Goal: Check status: Check status

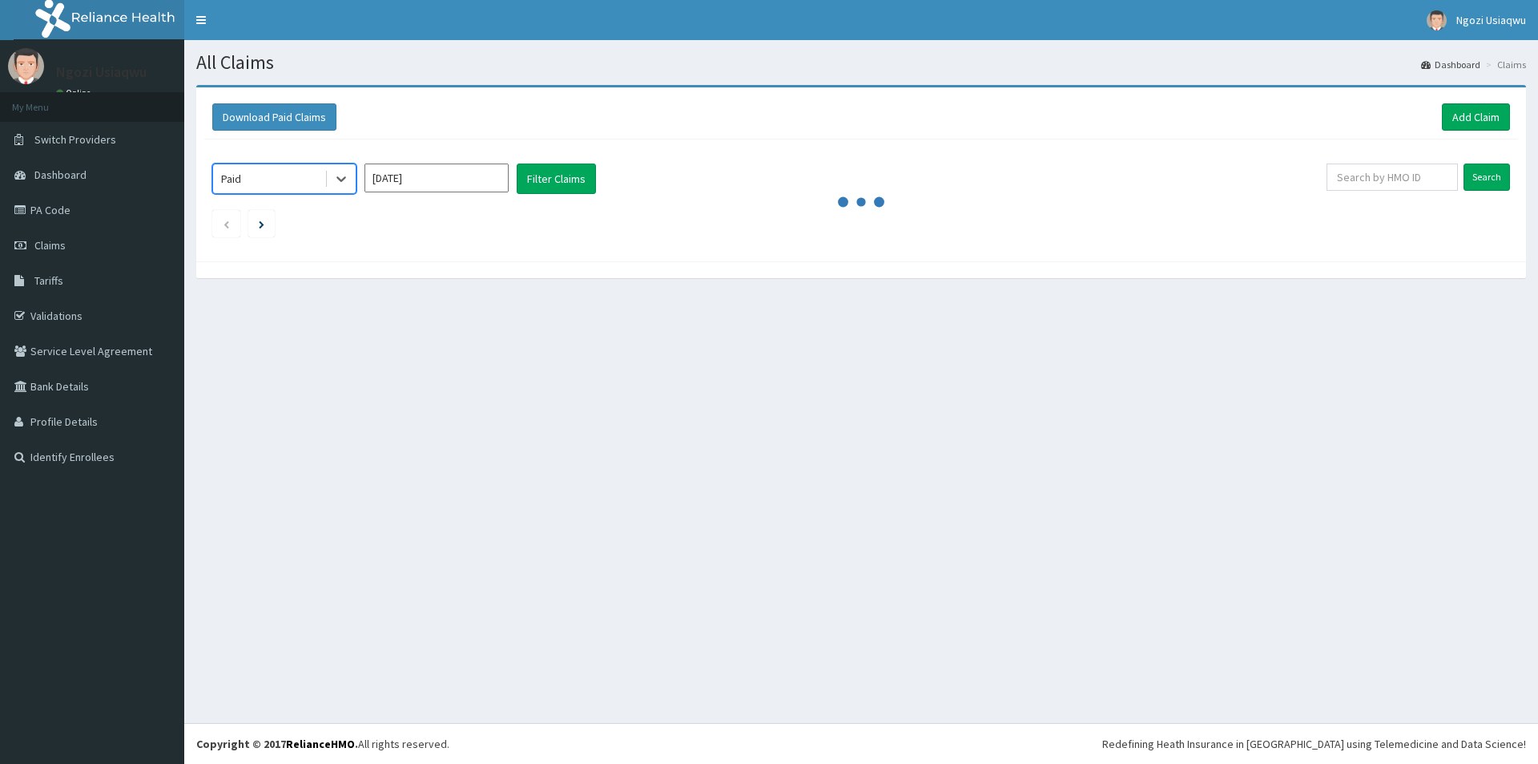
click at [409, 178] on input "[DATE]" at bounding box center [437, 177] width 144 height 29
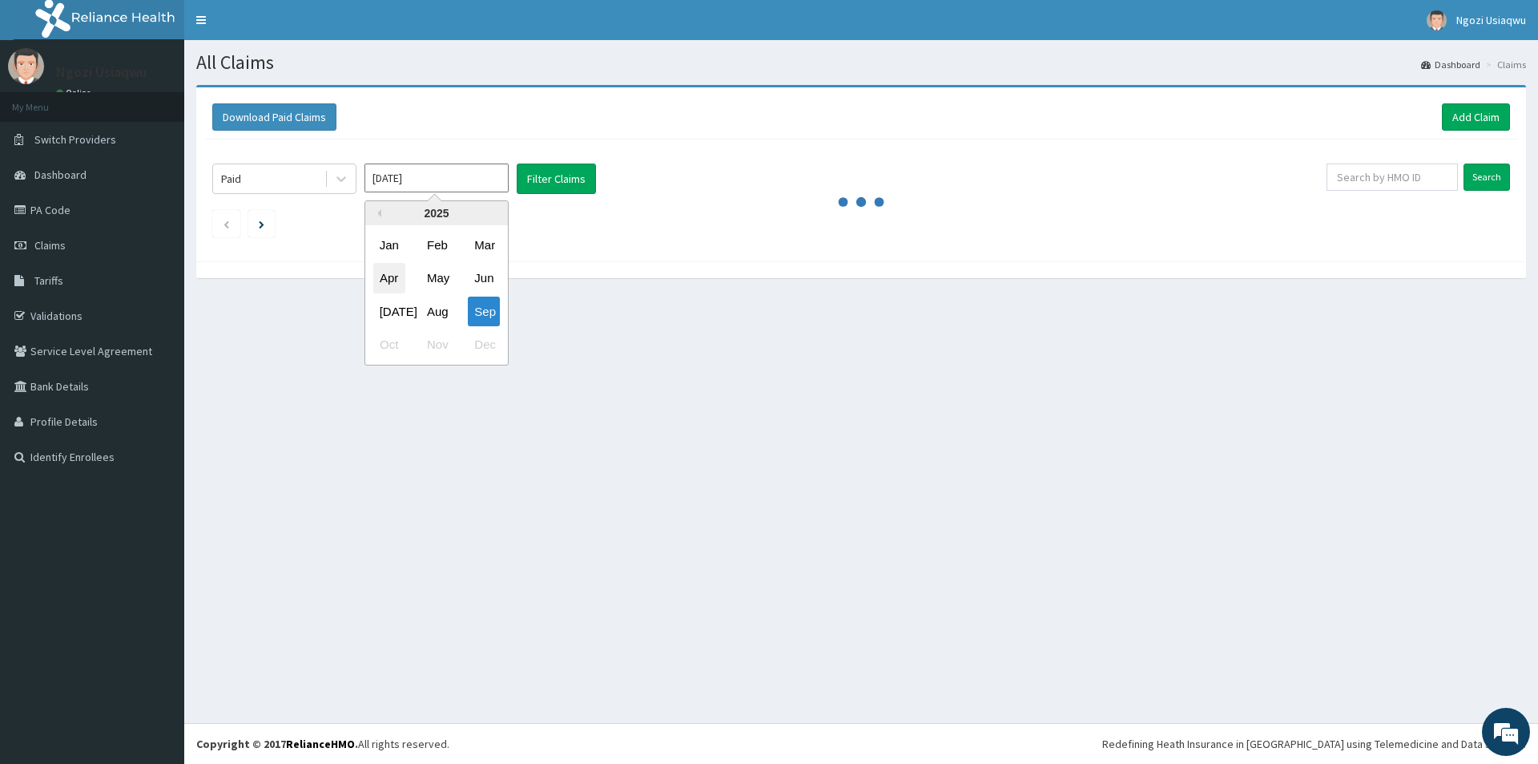
click at [375, 272] on div "Apr" at bounding box center [389, 279] width 32 height 30
type input "[DATE]"
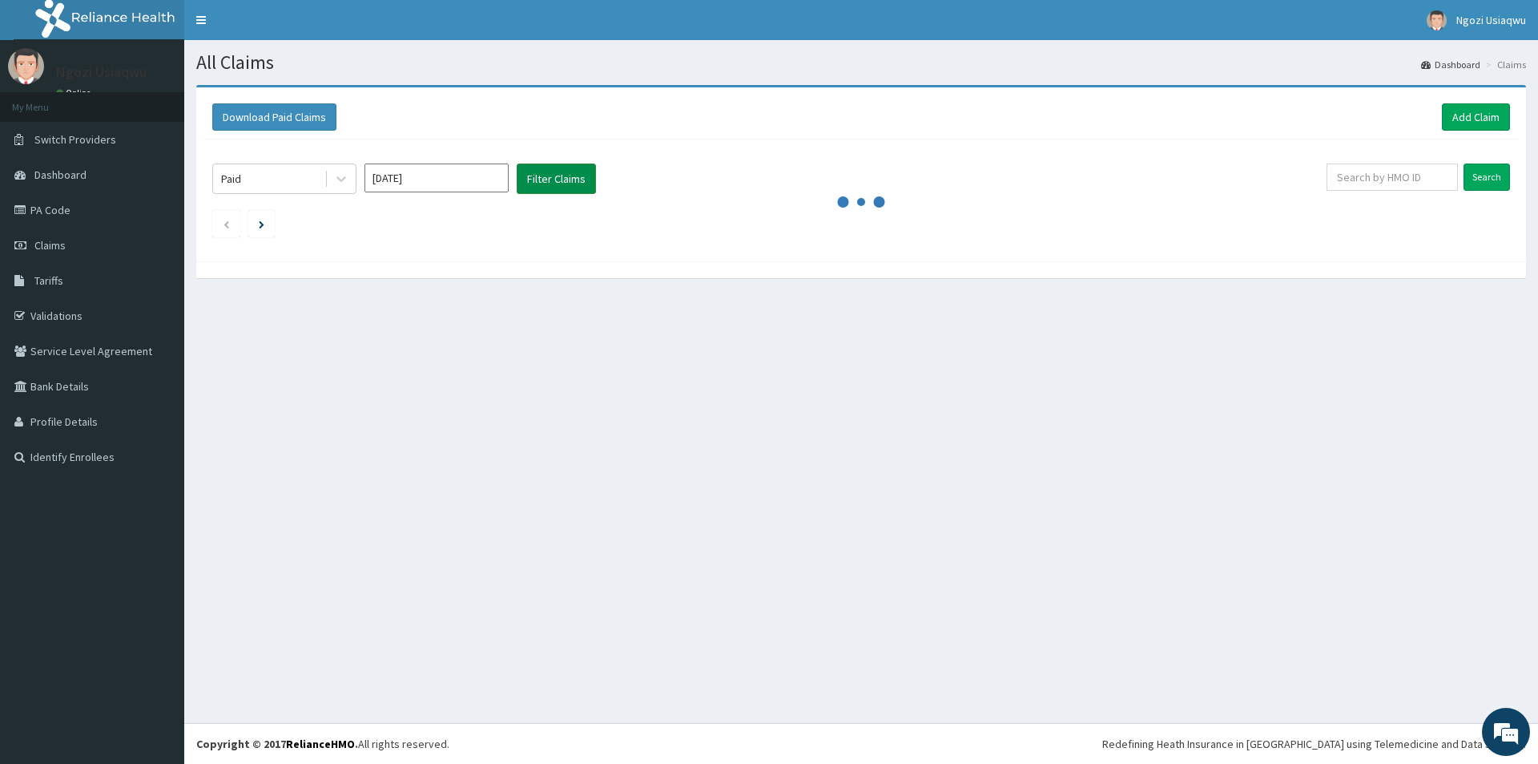
click at [569, 172] on button "Filter Claims" at bounding box center [556, 178] width 79 height 30
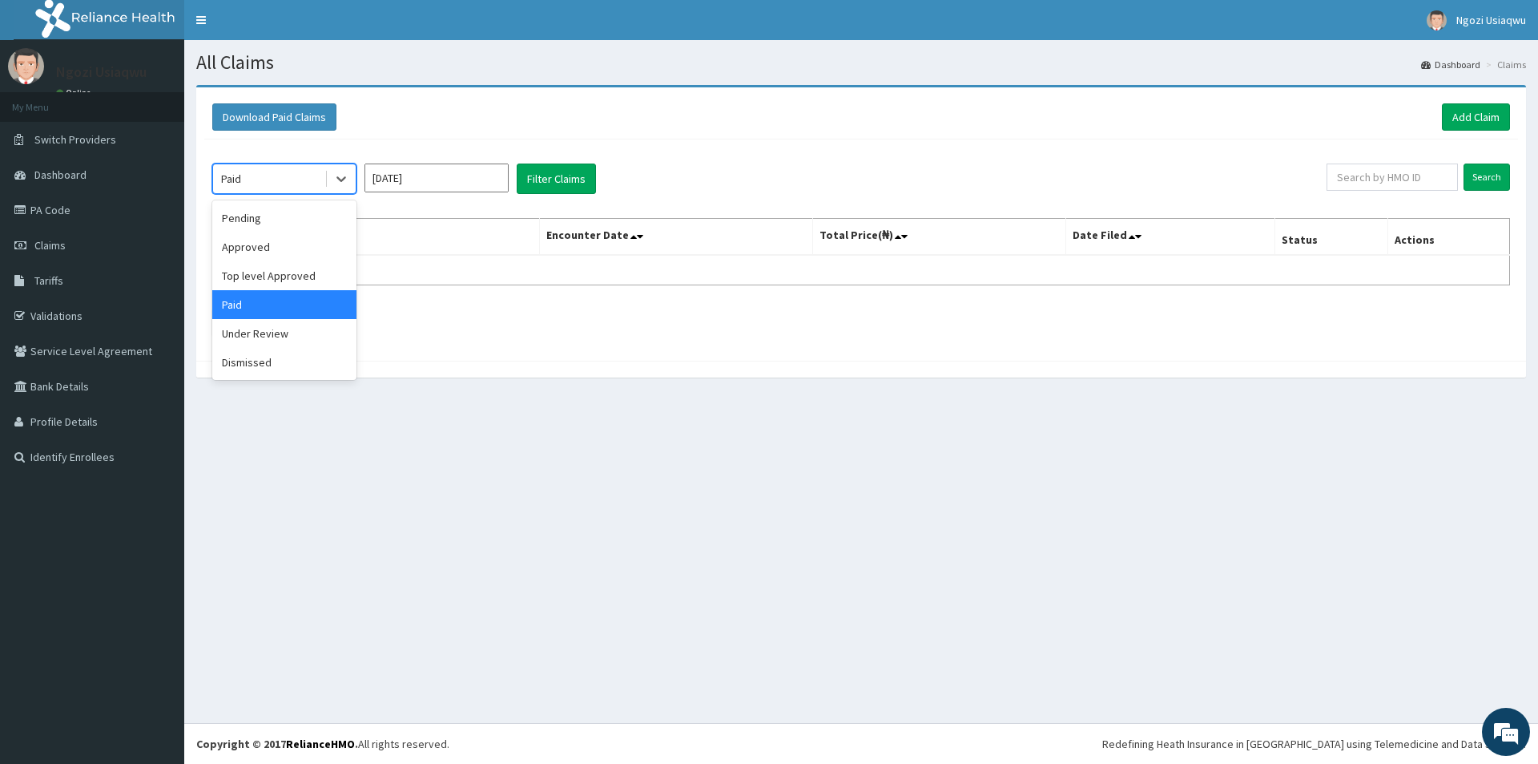
click at [259, 170] on div "Paid" at bounding box center [268, 179] width 111 height 26
click at [236, 312] on div "Paid" at bounding box center [284, 304] width 144 height 29
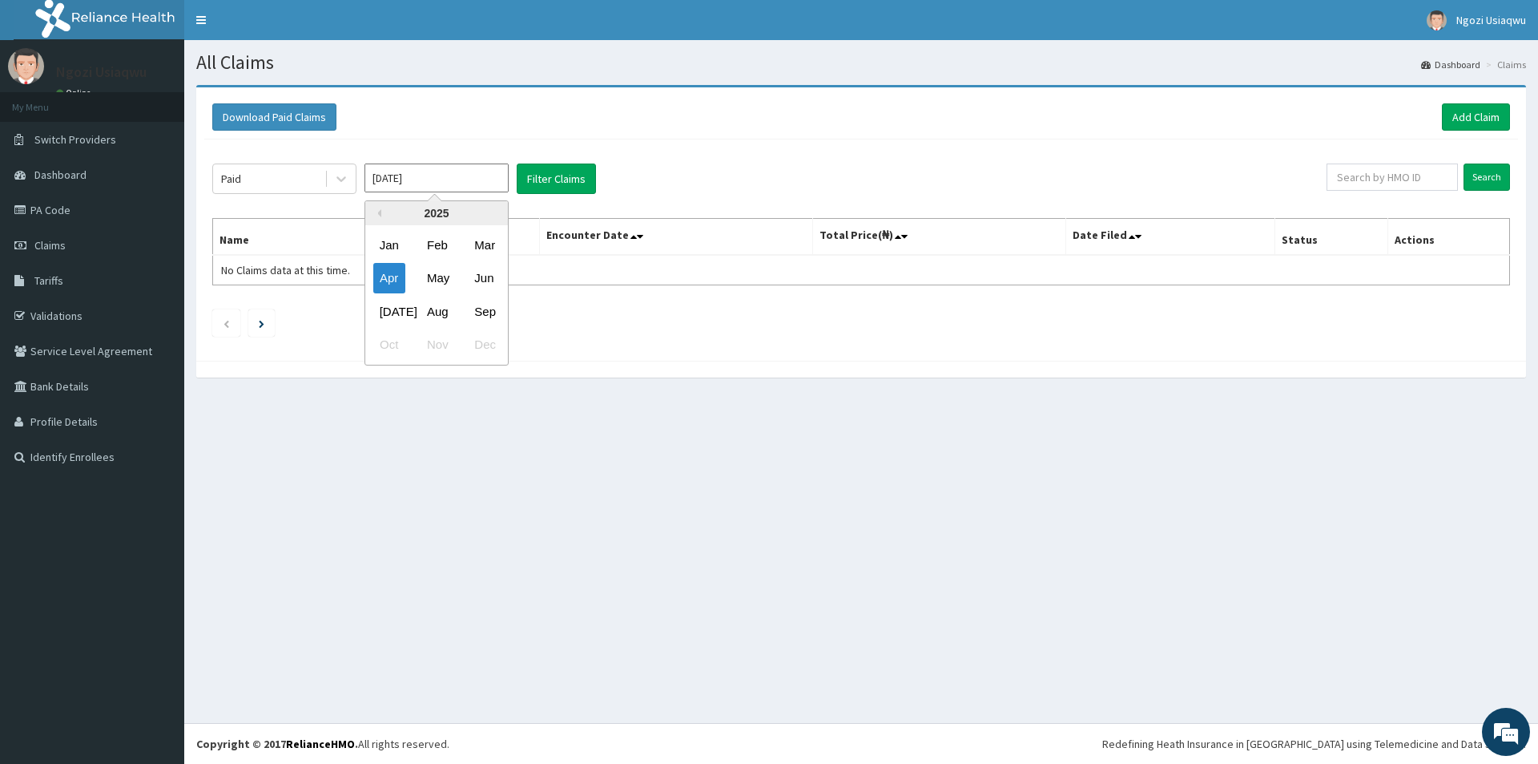
click at [455, 180] on input "[DATE]" at bounding box center [437, 177] width 144 height 29
click at [397, 271] on div "Apr" at bounding box center [389, 279] width 32 height 30
click at [536, 165] on button "Filter Claims" at bounding box center [556, 178] width 79 height 30
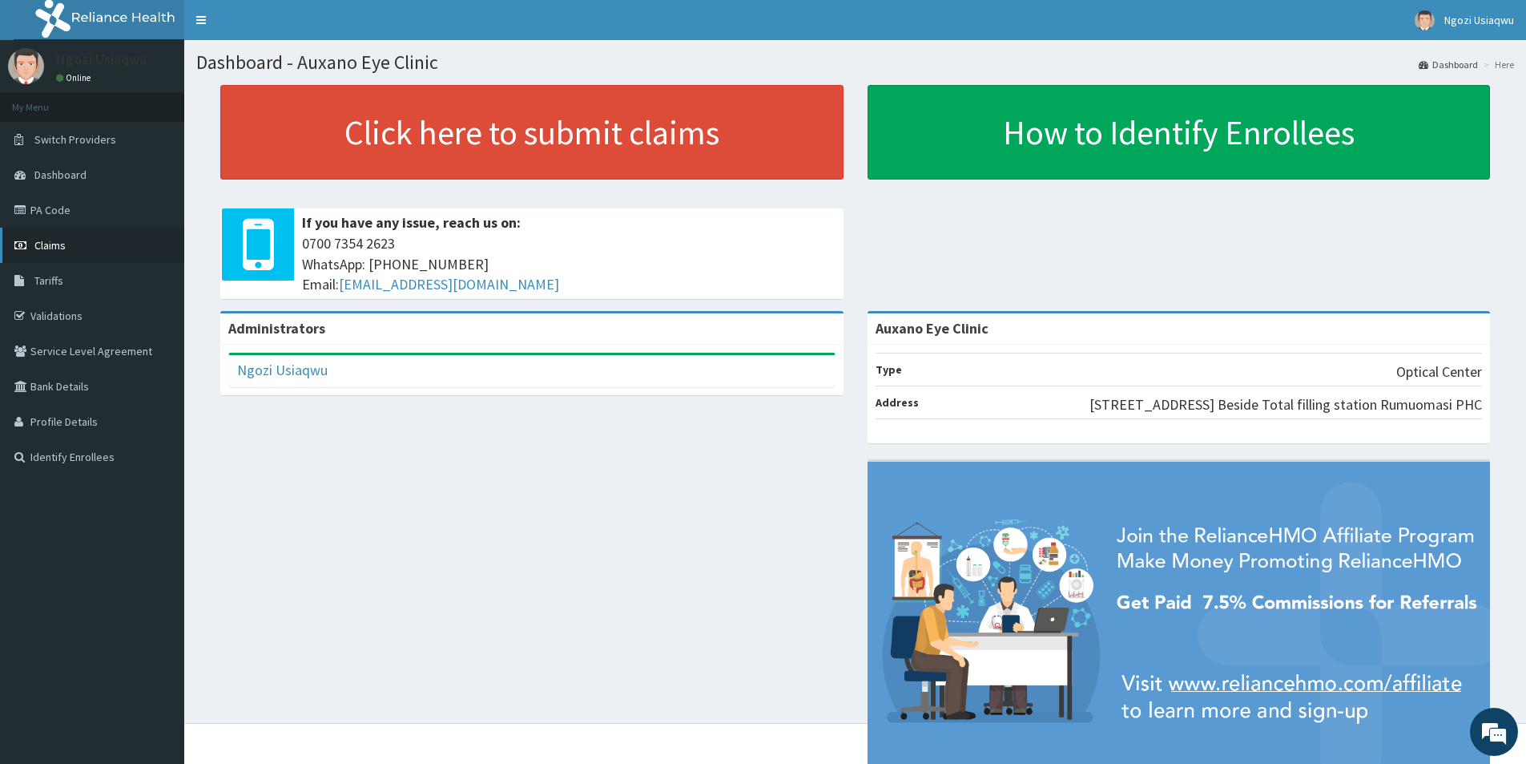
click at [15, 239] on link "Claims" at bounding box center [92, 245] width 184 height 35
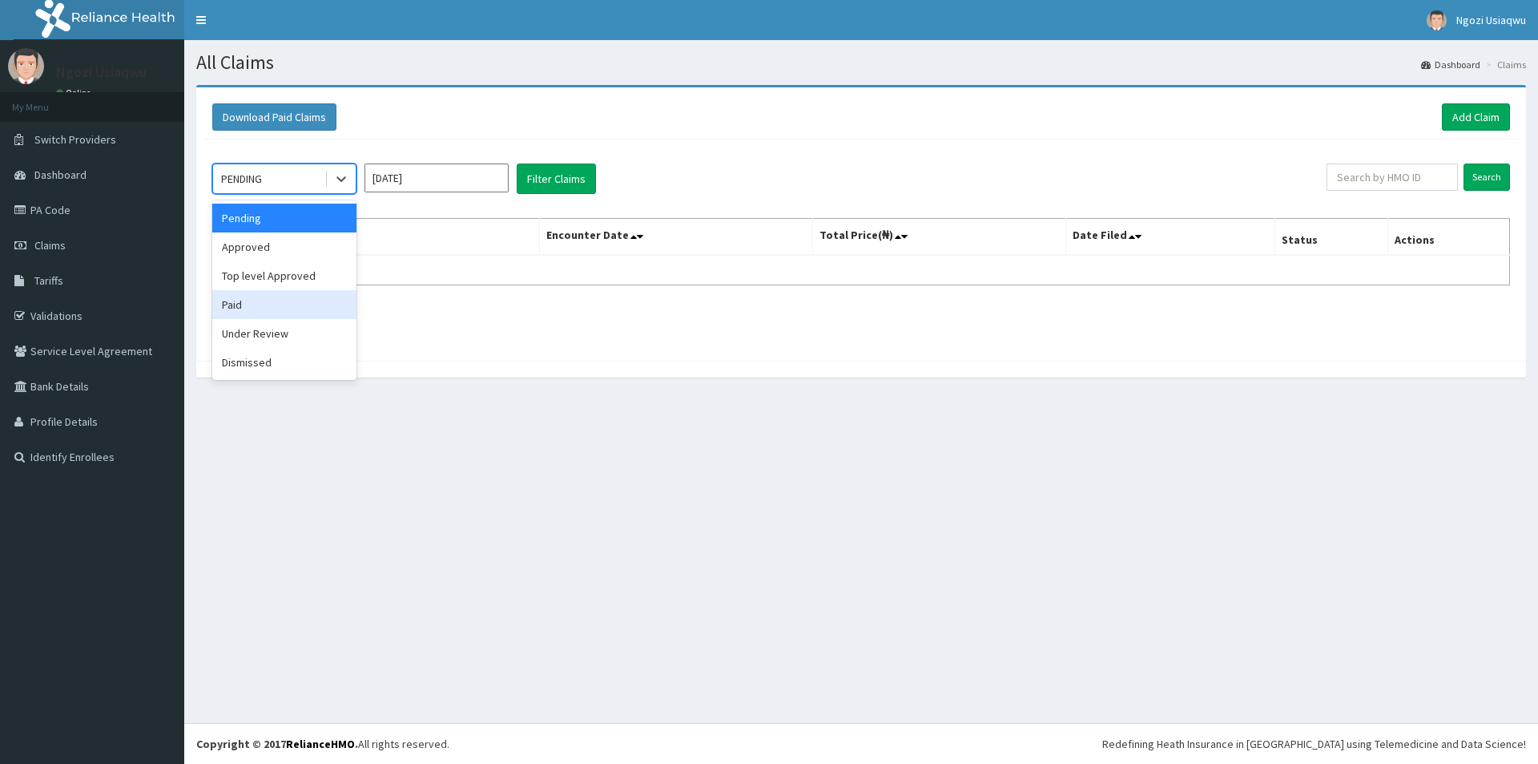
click at [266, 312] on div "Paid" at bounding box center [284, 304] width 144 height 29
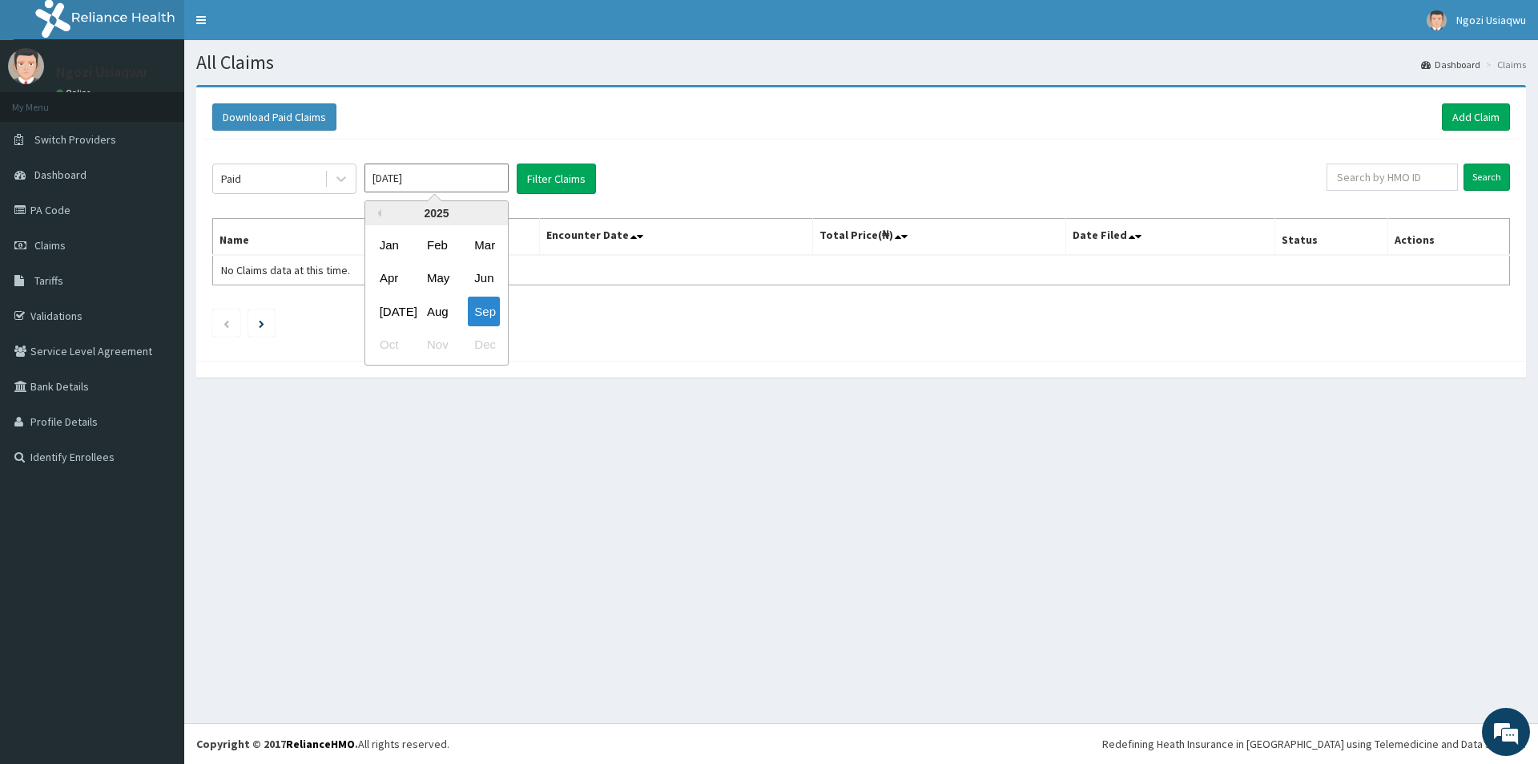
click at [405, 180] on input "[DATE]" at bounding box center [437, 177] width 144 height 29
click at [395, 278] on div "Apr" at bounding box center [389, 279] width 32 height 30
type input "[DATE]"
click at [538, 183] on button "Filter Claims" at bounding box center [556, 178] width 79 height 30
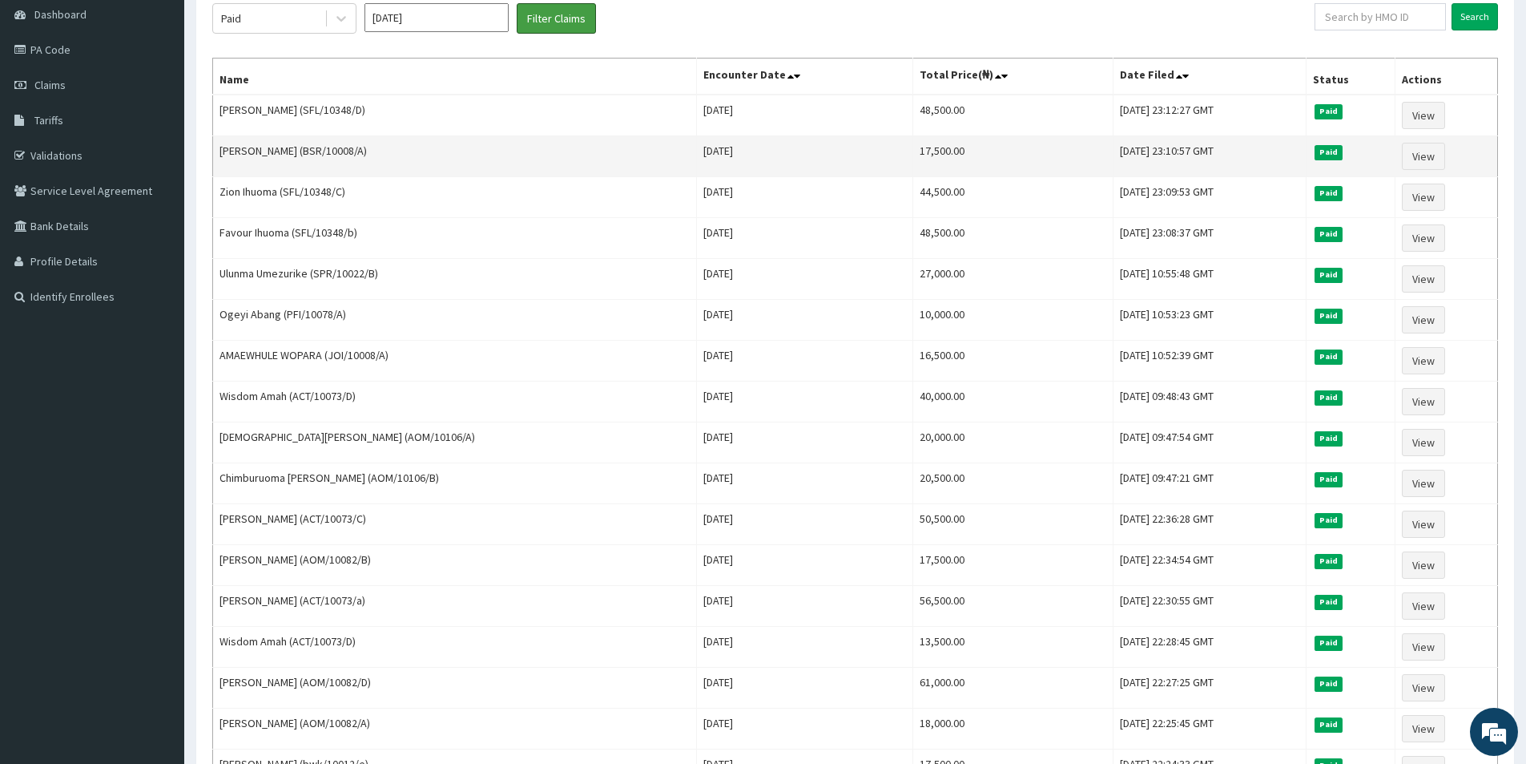
scroll to position [240, 0]
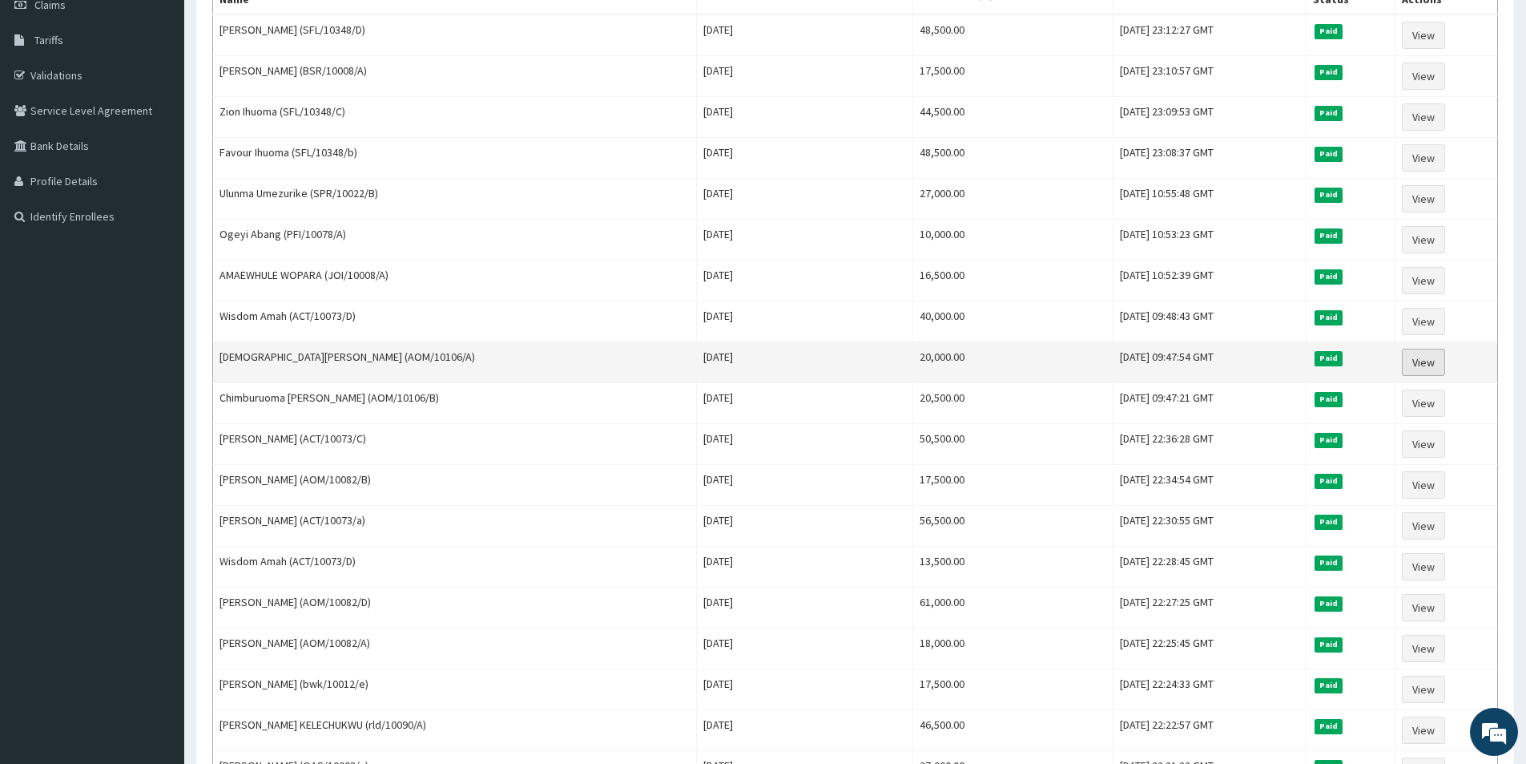
click at [1425, 358] on link "View" at bounding box center [1423, 362] width 43 height 27
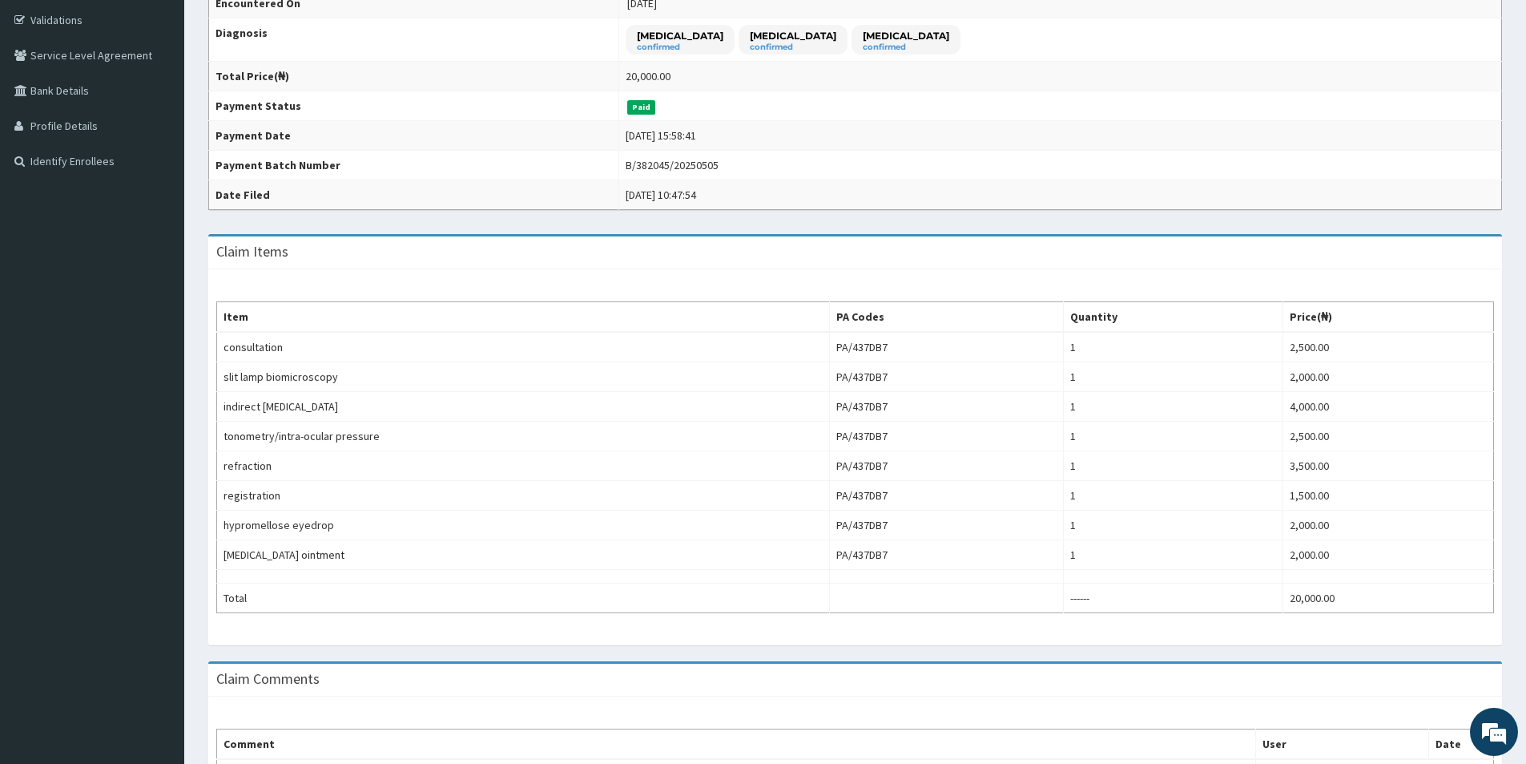
scroll to position [320, 0]
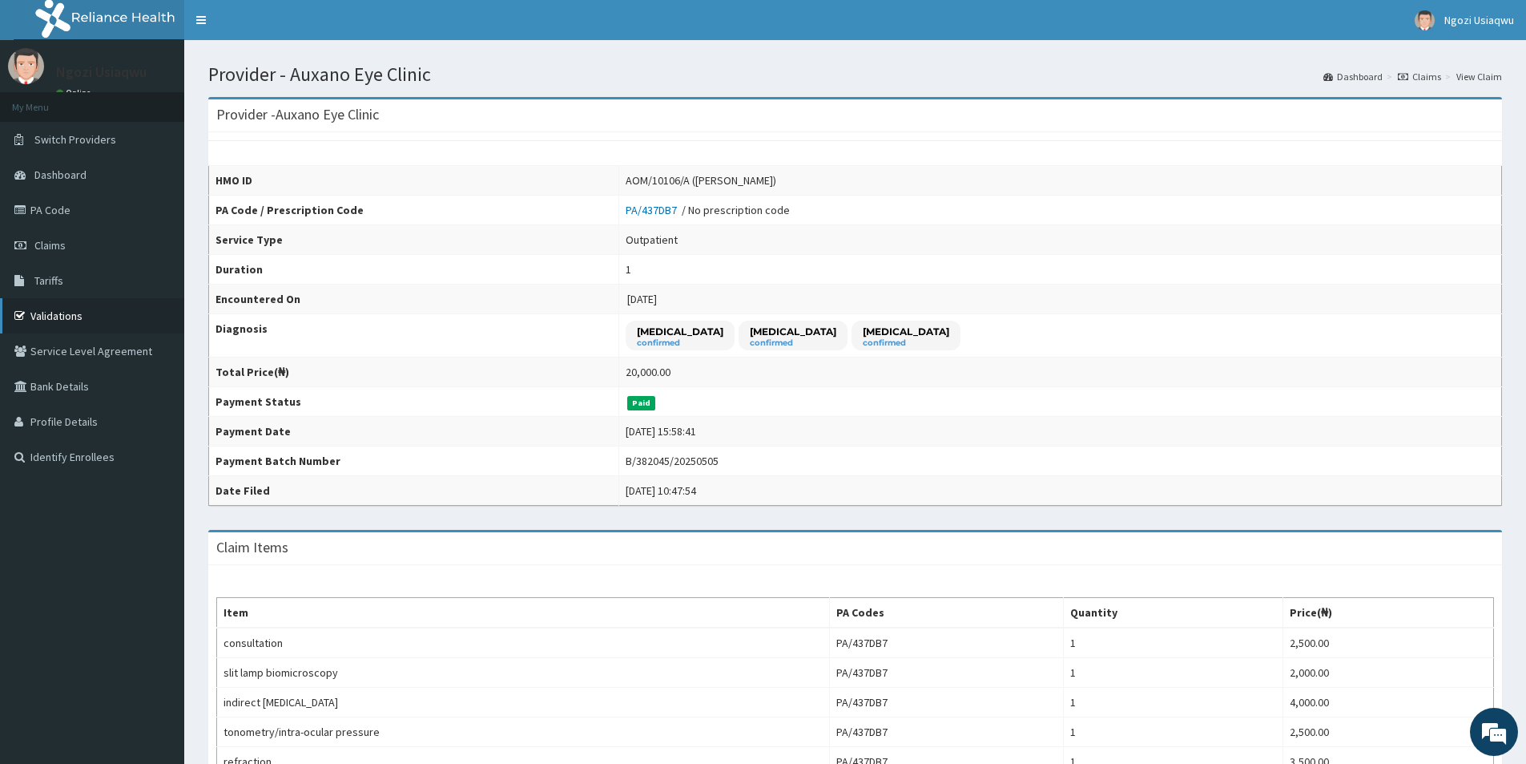
click at [75, 306] on link "Validations" at bounding box center [92, 315] width 184 height 35
